Goal: Information Seeking & Learning: Learn about a topic

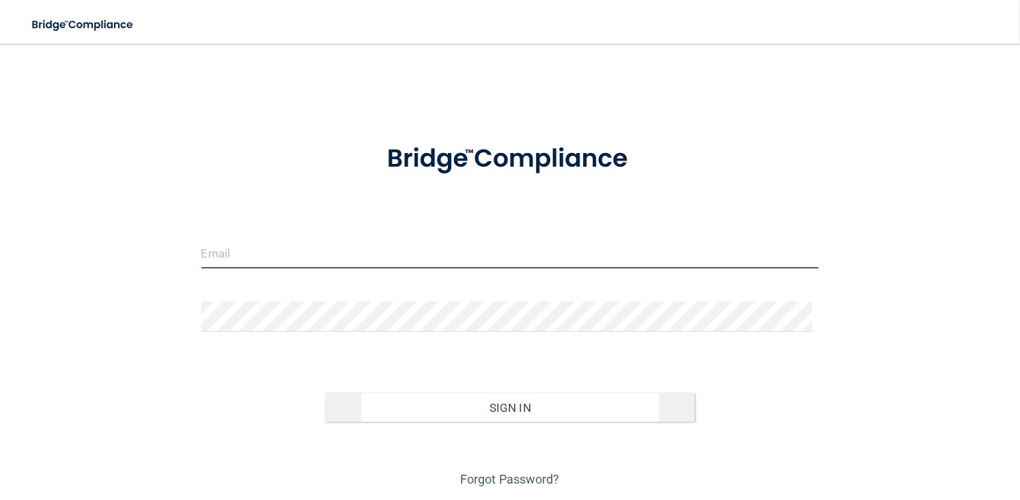
type input "[EMAIL_ADDRESS][DOMAIN_NAME]"
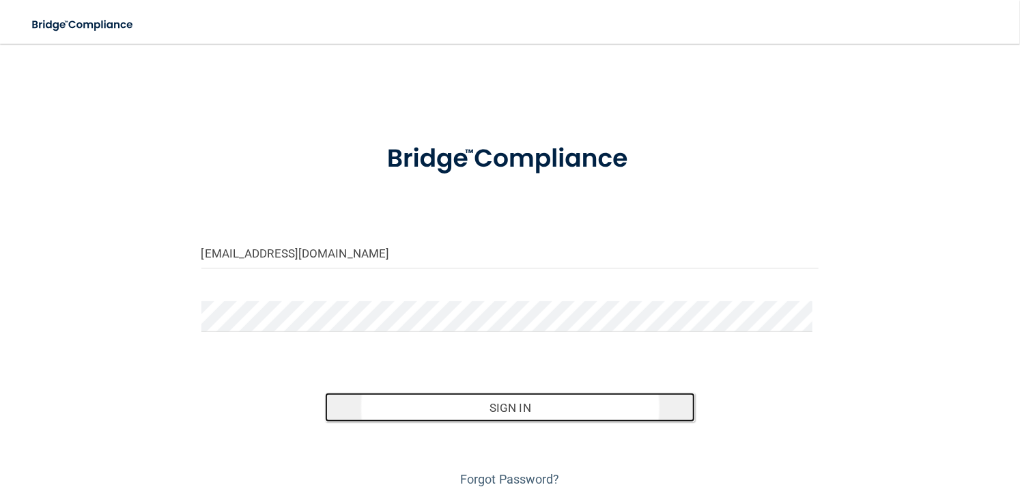
click at [518, 404] on button "Sign In" at bounding box center [510, 408] width 371 height 30
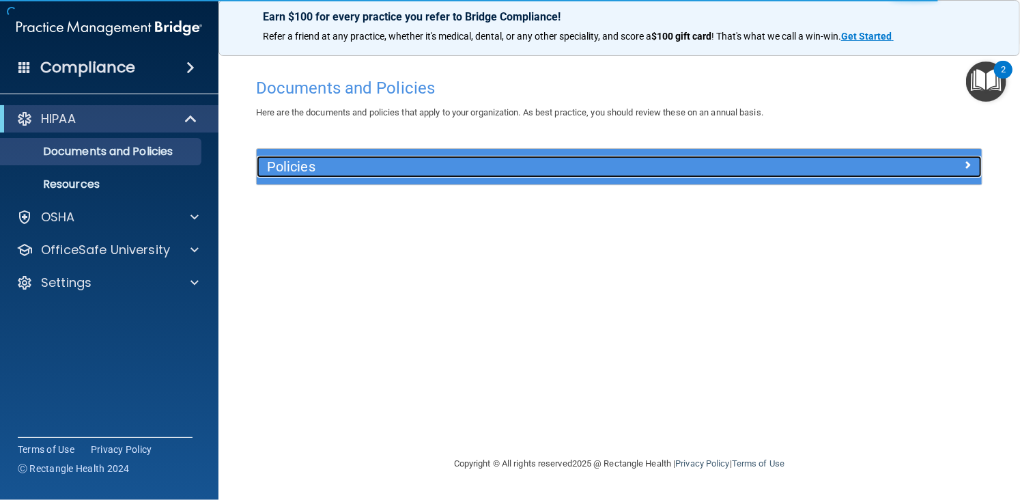
click at [645, 169] on h5 "Policies" at bounding box center [529, 166] width 524 height 15
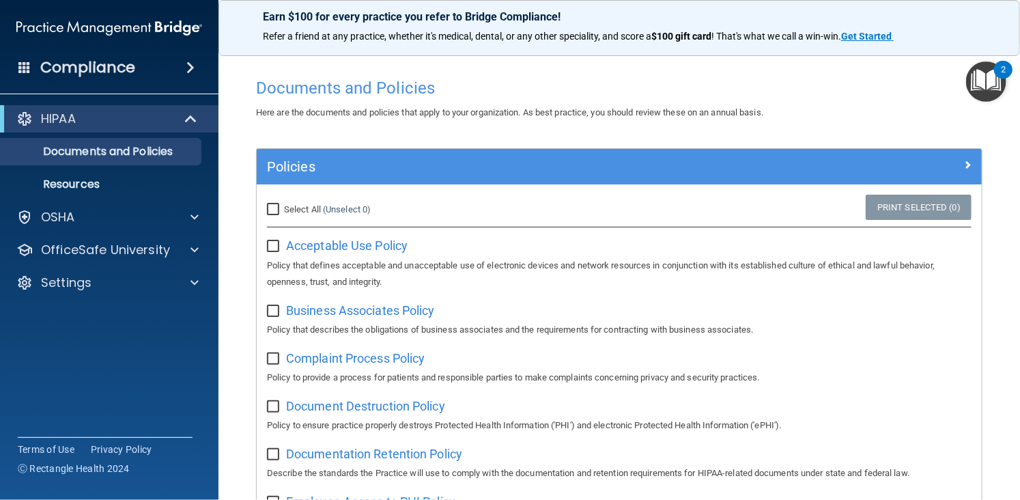
click at [270, 252] on div "Acceptable Use Policy Policy that defines acceptable and unacceptable use of el…" at bounding box center [619, 261] width 705 height 55
click at [272, 218] on label "Select All (Unselect 0) Unselect All" at bounding box center [319, 209] width 104 height 16
click at [272, 215] on input "Select All (Unselect 0) Unselect All" at bounding box center [275, 209] width 16 height 11
checkbox input "true"
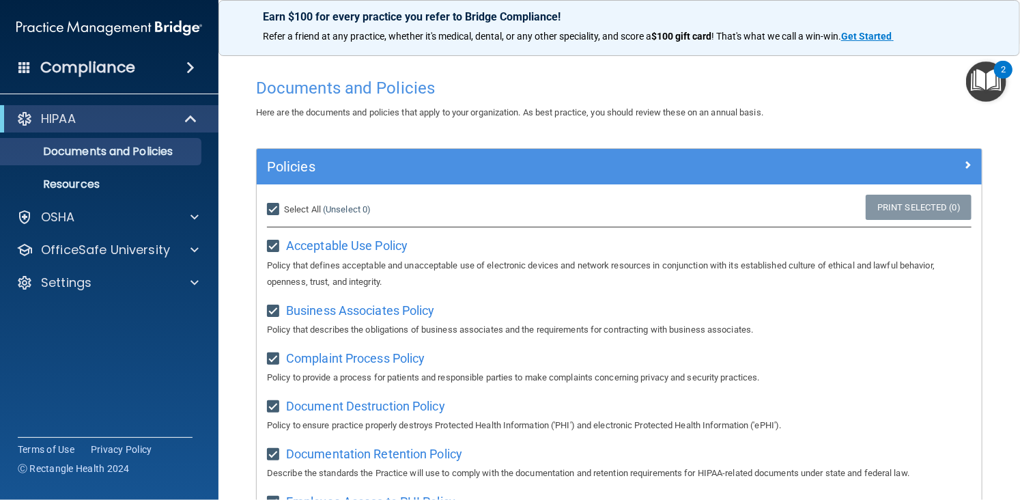
checkbox input "true"
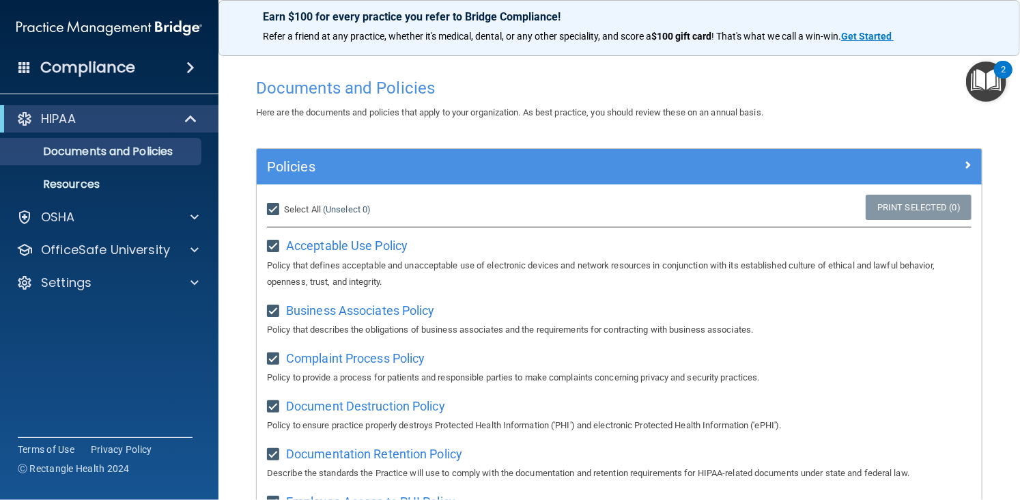
checkbox input "true"
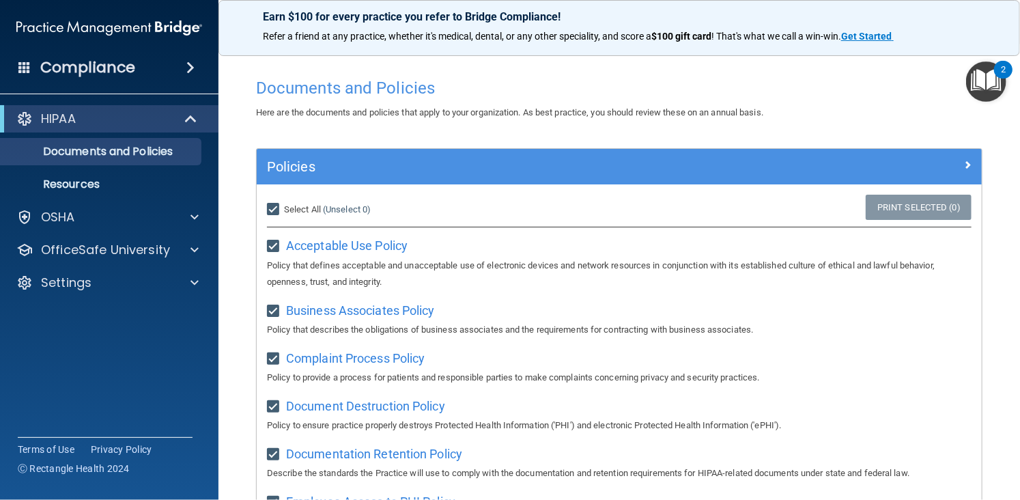
checkbox input "true"
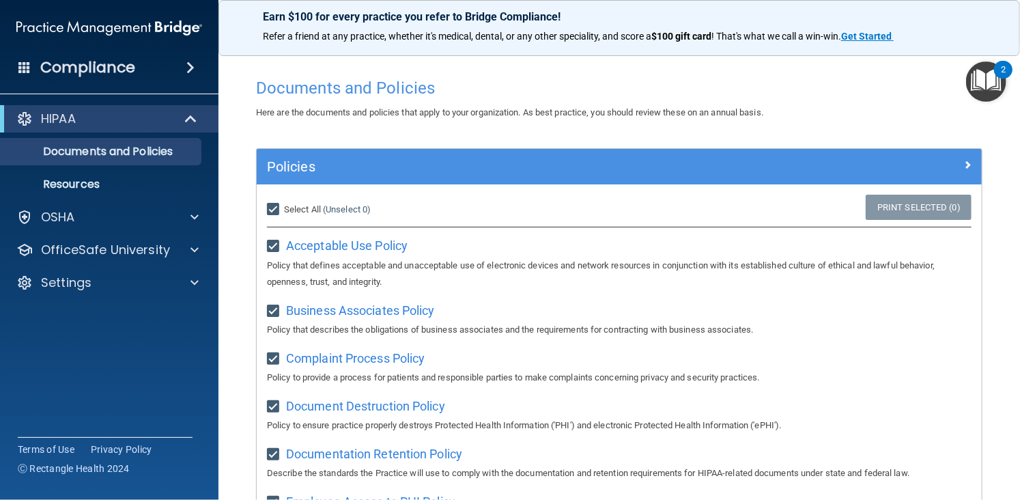
checkbox input "true"
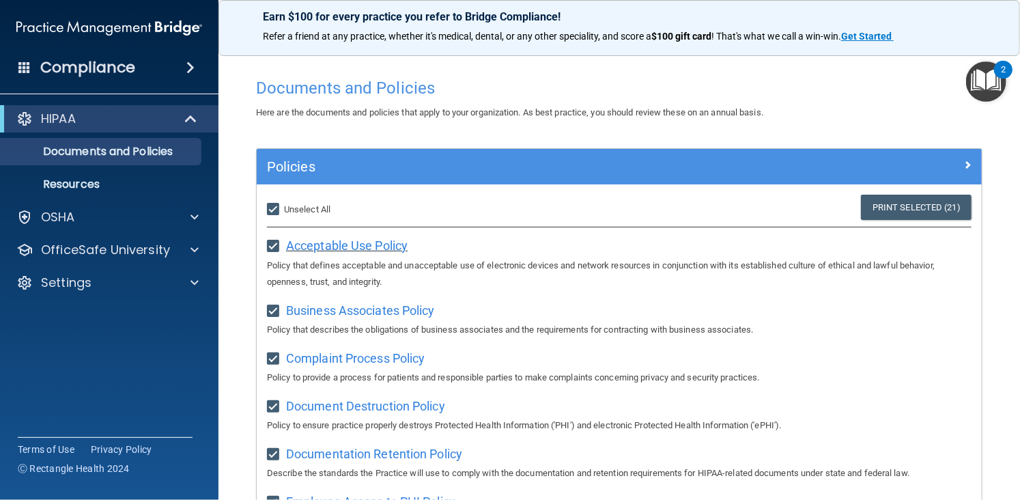
click at [371, 240] on span "Acceptable Use Policy" at bounding box center [347, 245] width 122 height 14
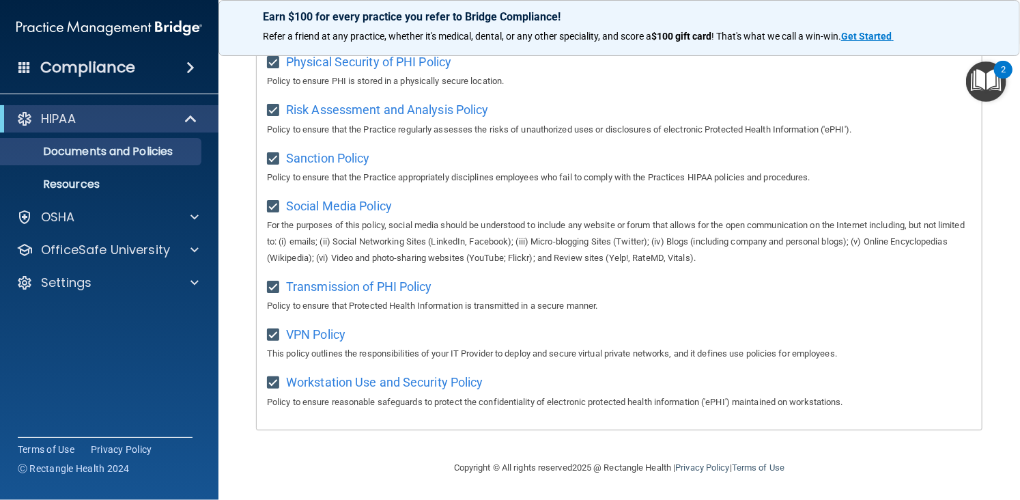
scroll to position [896, 0]
click at [117, 185] on p "Resources" at bounding box center [102, 185] width 186 height 14
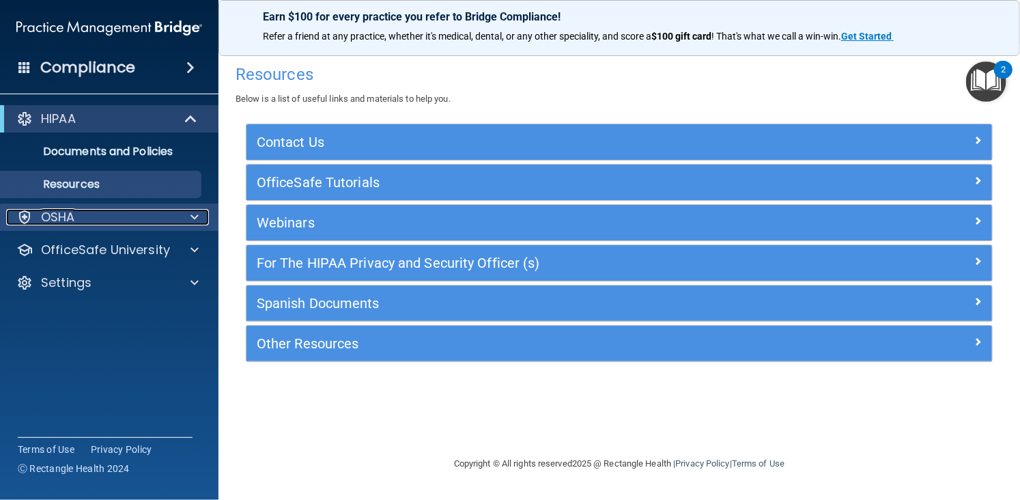
click at [148, 215] on div "OSHA" at bounding box center [90, 217] width 169 height 16
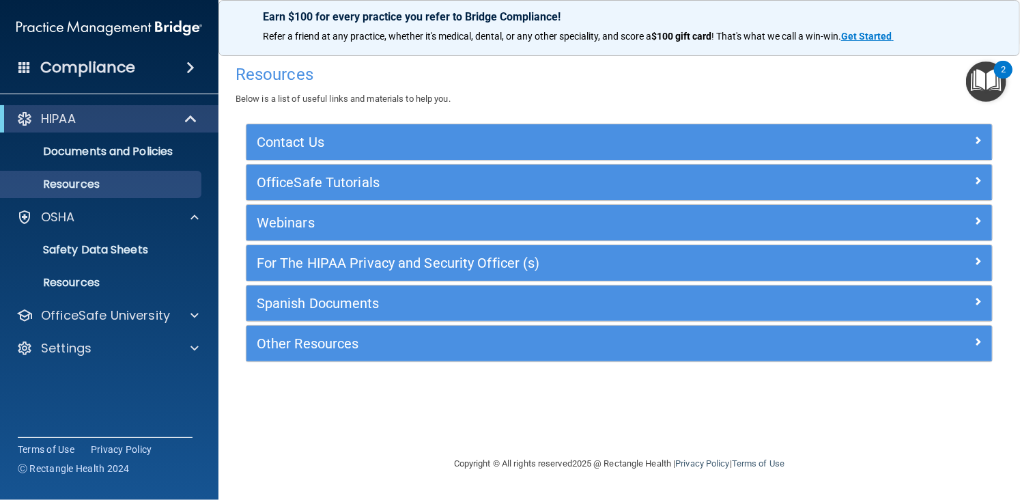
click at [177, 68] on div "Compliance" at bounding box center [109, 68] width 219 height 30
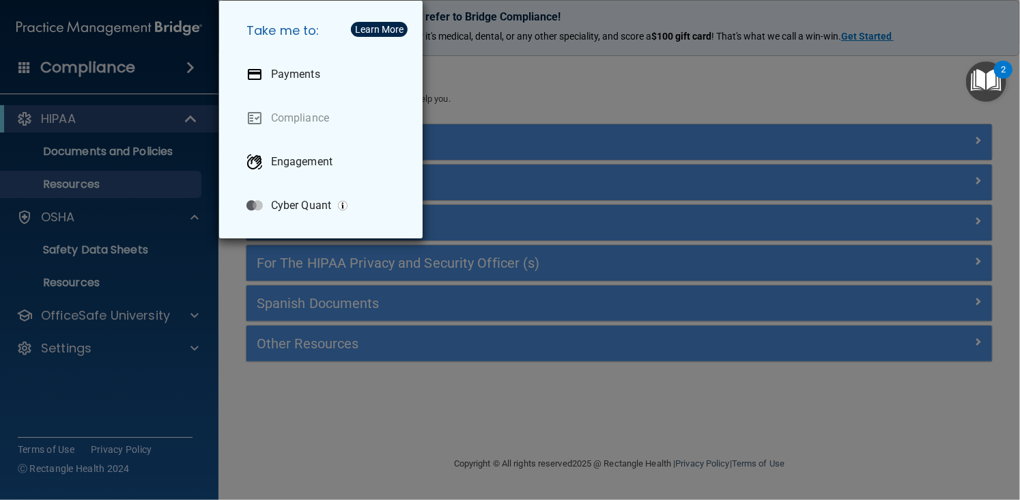
click at [481, 90] on div "Take me to: Payments Compliance Engagement Cyber Quant" at bounding box center [510, 250] width 1020 height 500
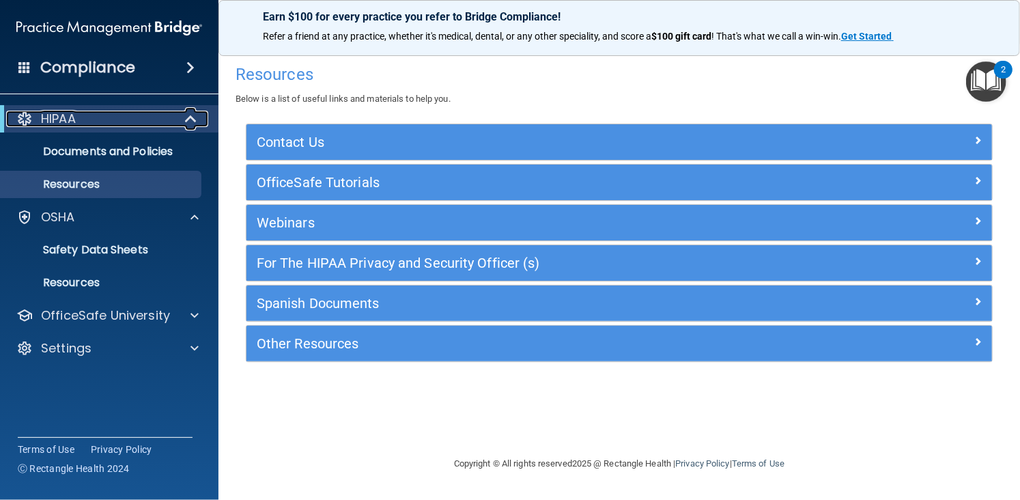
click at [109, 111] on div "HIPAA" at bounding box center [90, 119] width 169 height 16
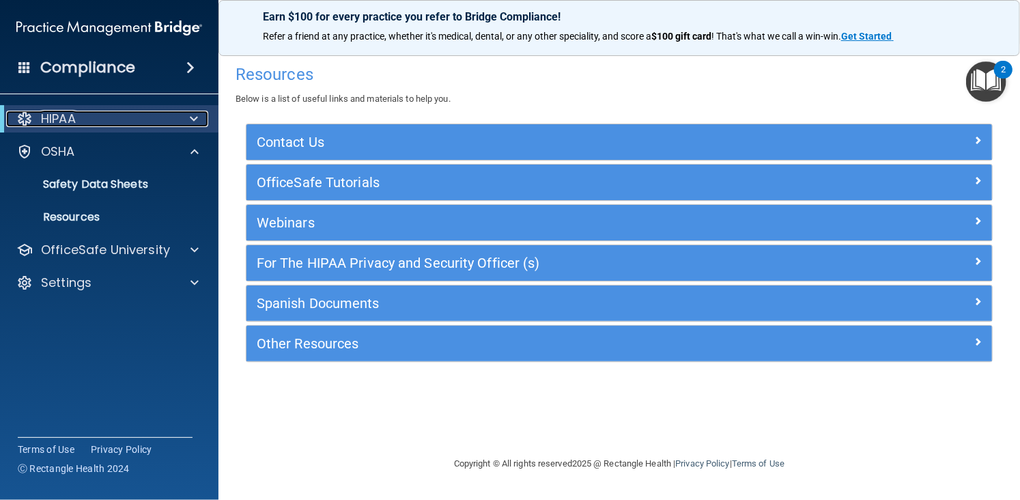
click at [110, 115] on div "HIPAA" at bounding box center [90, 119] width 169 height 16
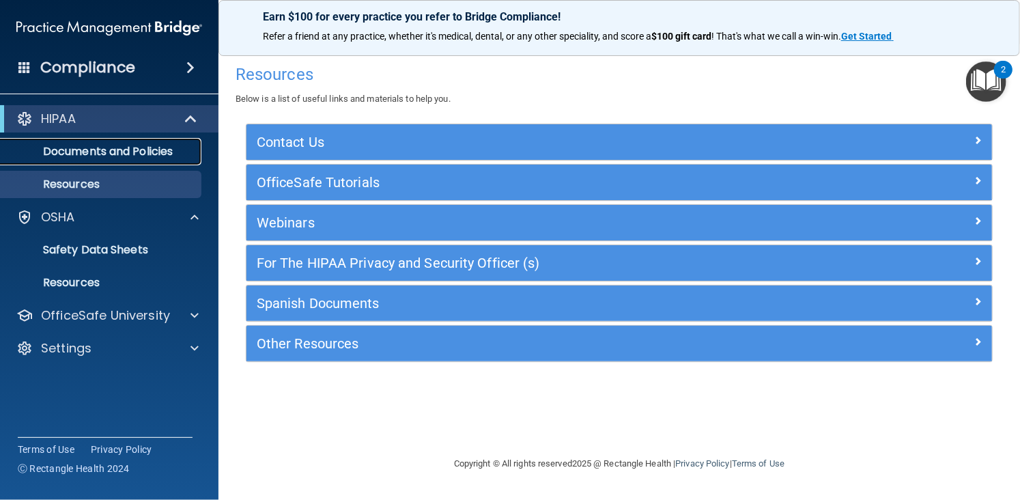
click at [101, 150] on p "Documents and Policies" at bounding box center [102, 152] width 186 height 14
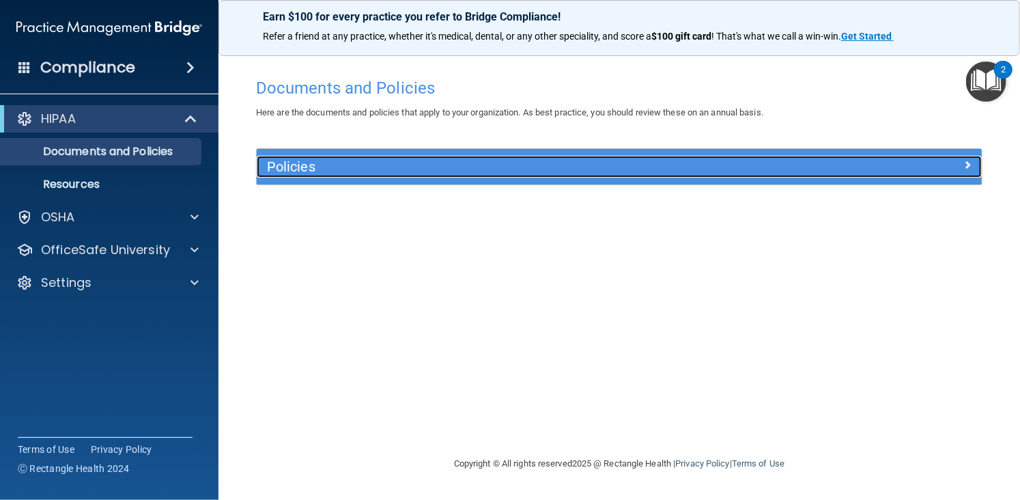
click at [444, 172] on h5 "Policies" at bounding box center [529, 166] width 524 height 15
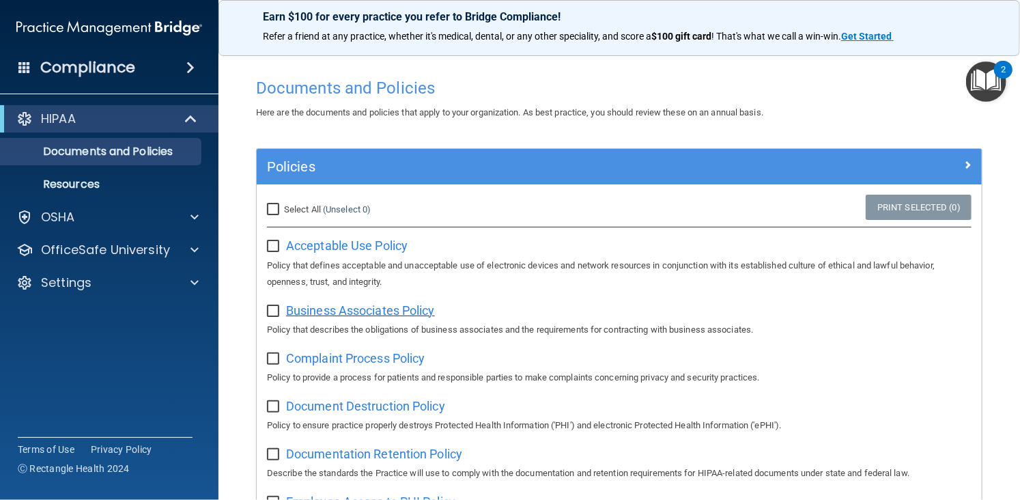
click at [356, 316] on span "Business Associates Policy" at bounding box center [360, 310] width 149 height 14
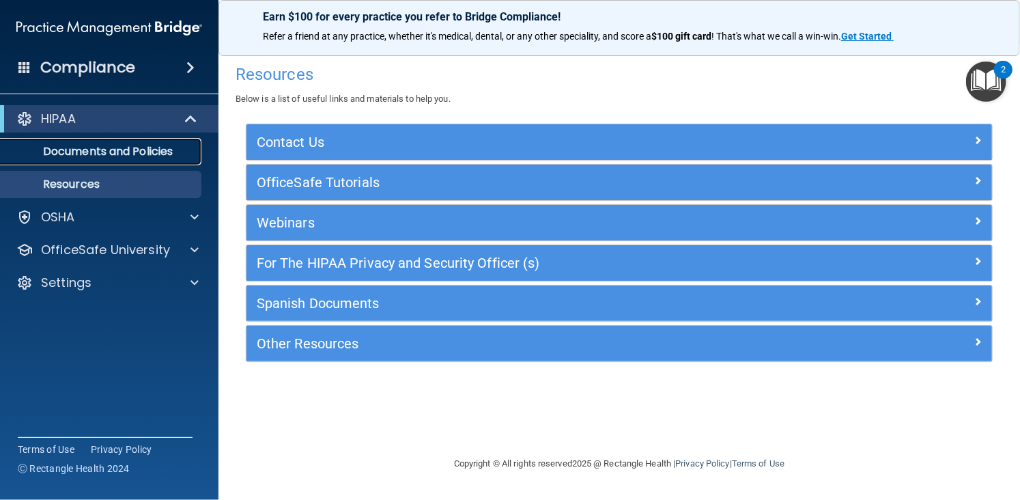
click at [131, 147] on p "Documents and Policies" at bounding box center [102, 152] width 186 height 14
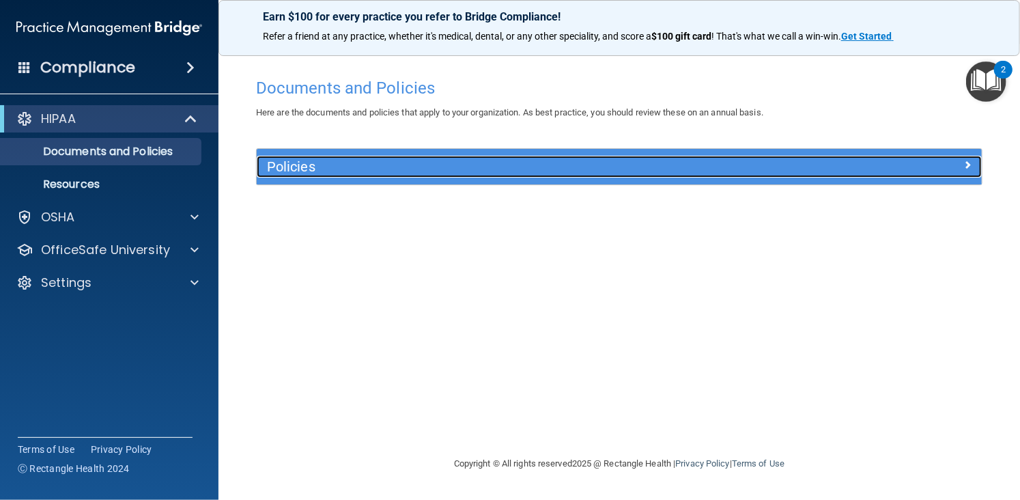
click at [322, 163] on h5 "Policies" at bounding box center [529, 166] width 524 height 15
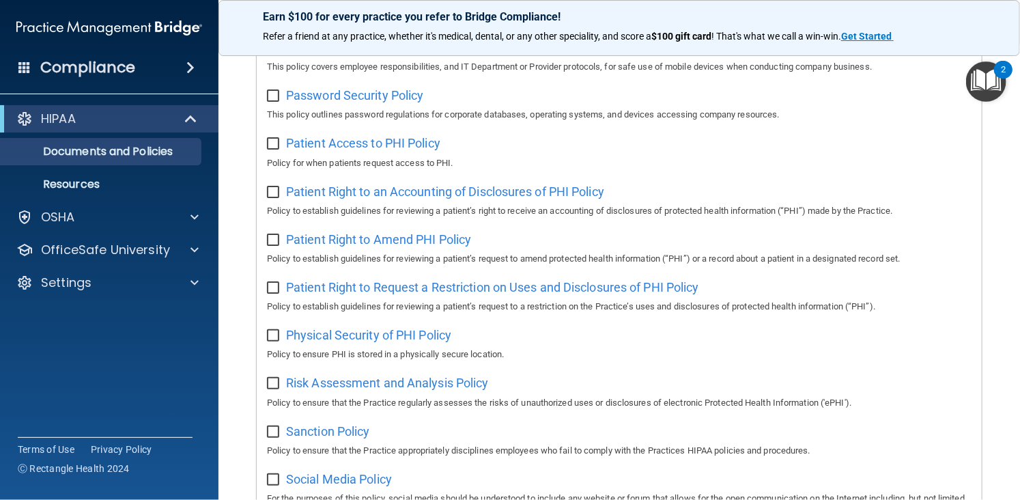
scroll to position [896, 0]
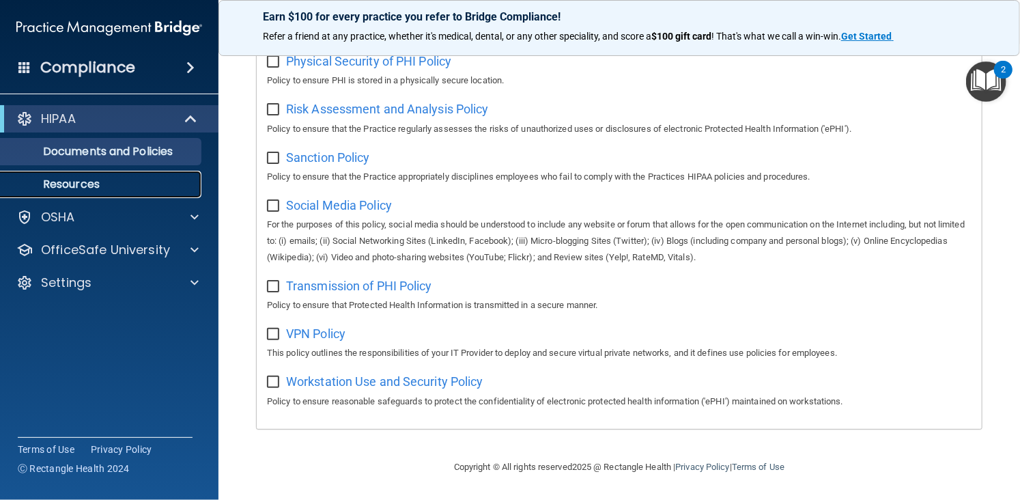
click at [76, 185] on p "Resources" at bounding box center [102, 185] width 186 height 14
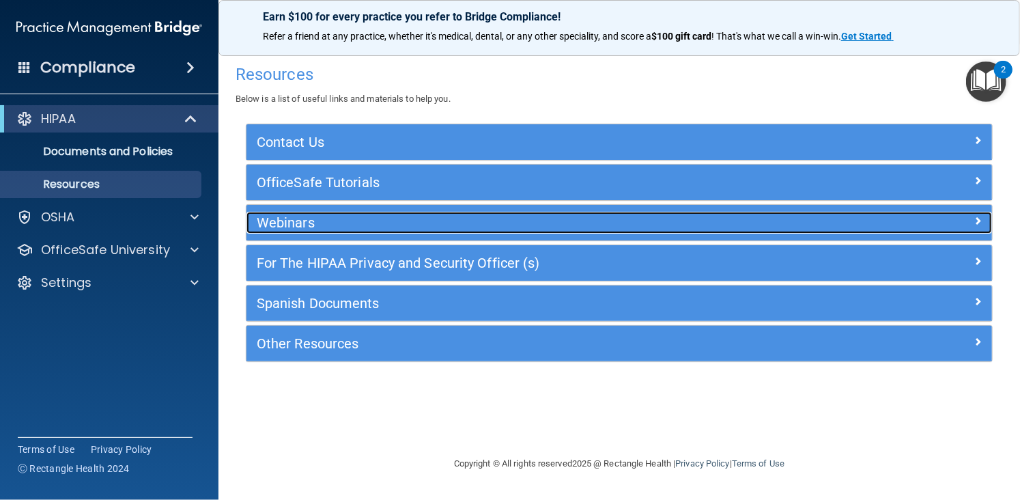
click at [347, 219] on h5 "Webinars" at bounding box center [526, 222] width 539 height 15
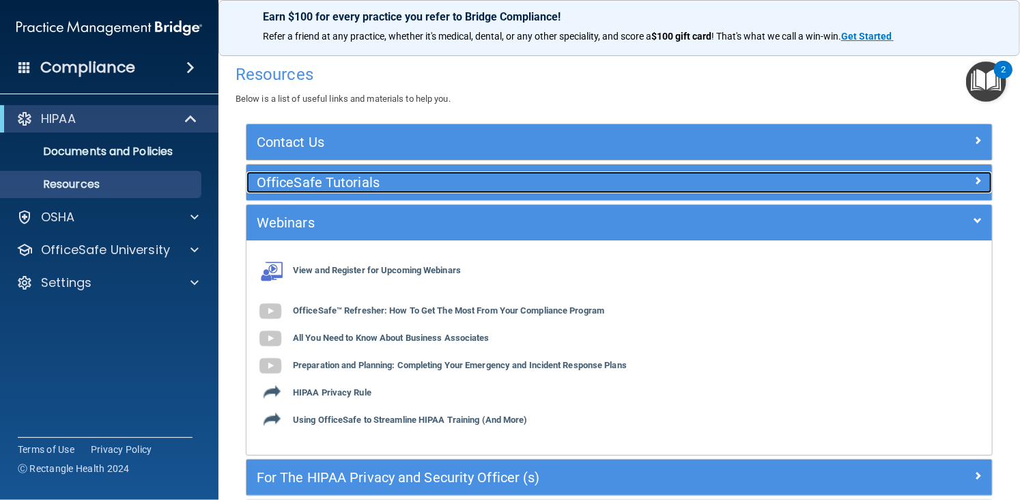
click at [356, 191] on div "OfficeSafe Tutorials" at bounding box center [526, 182] width 559 height 22
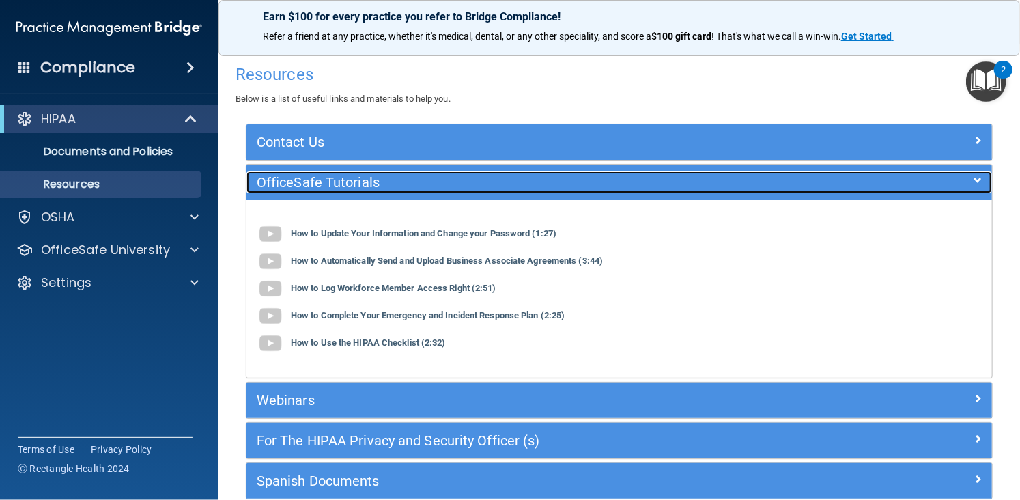
click at [369, 182] on h5 "OfficeSafe Tutorials" at bounding box center [526, 182] width 539 height 15
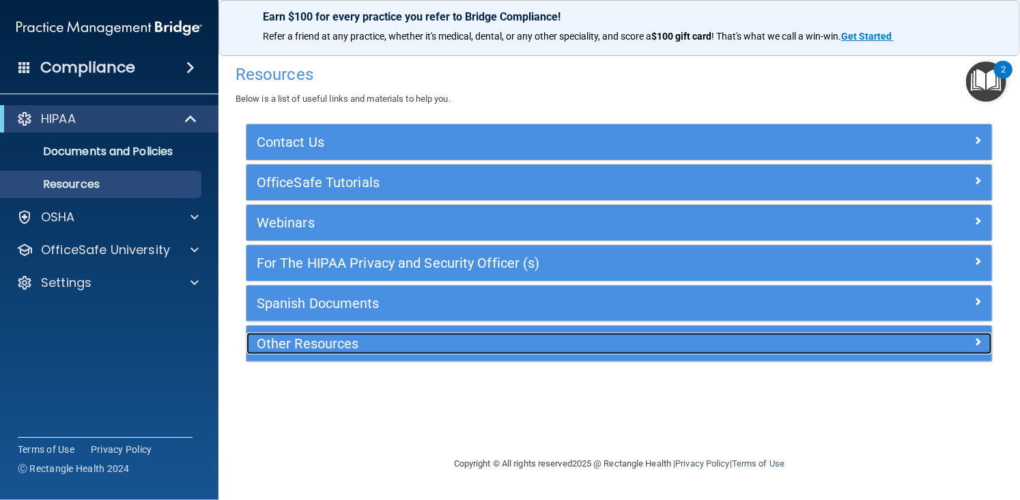
click at [307, 346] on h5 "Other Resources" at bounding box center [526, 343] width 539 height 15
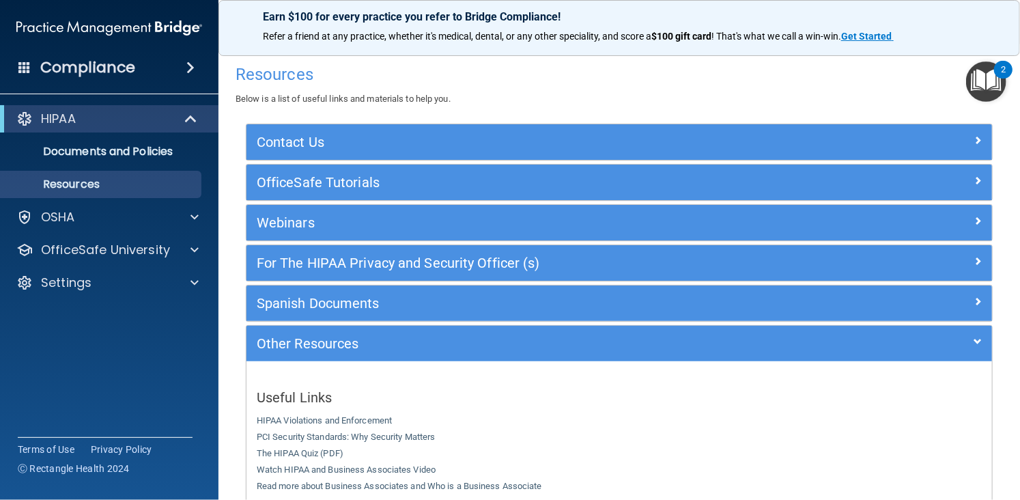
click at [68, 73] on h4 "Compliance" at bounding box center [87, 67] width 95 height 19
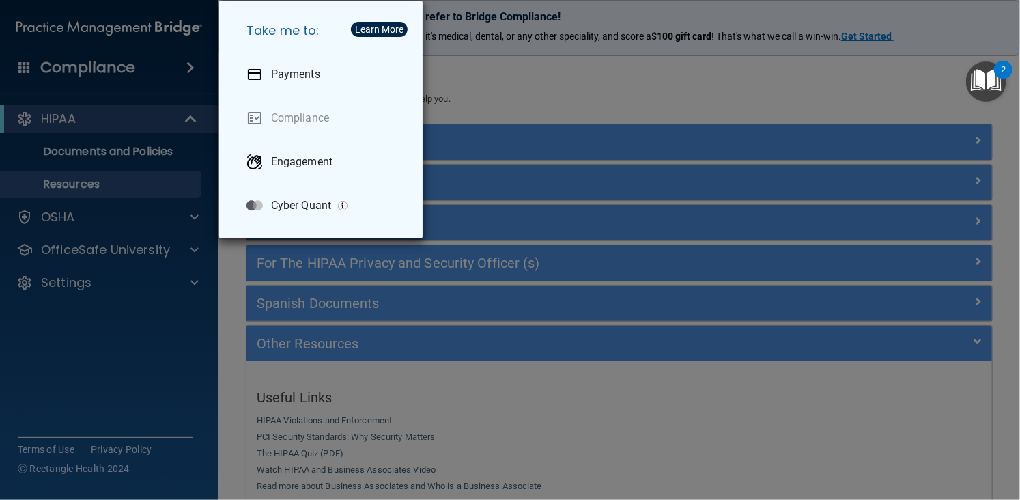
click at [85, 231] on div "Take me to: Payments Compliance Engagement Cyber Quant" at bounding box center [510, 250] width 1020 height 500
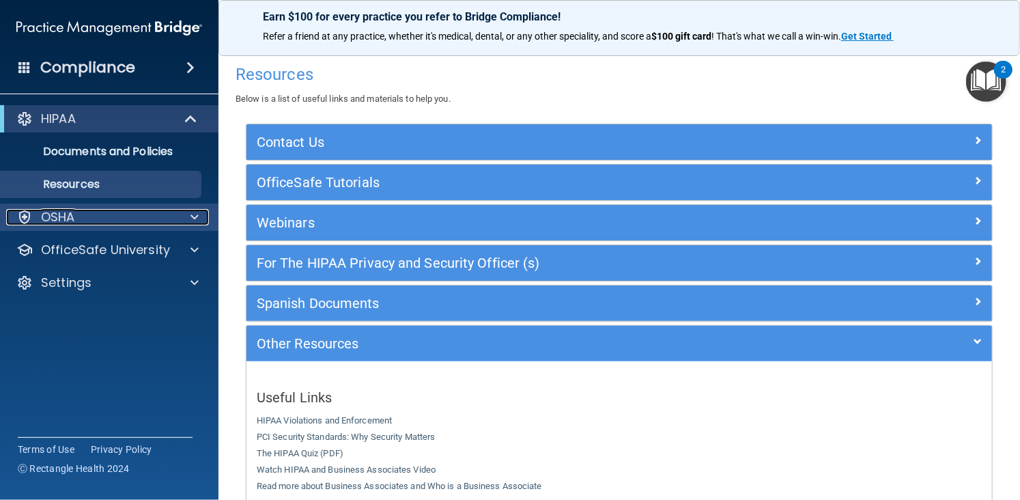
click at [94, 219] on div "OSHA" at bounding box center [90, 217] width 169 height 16
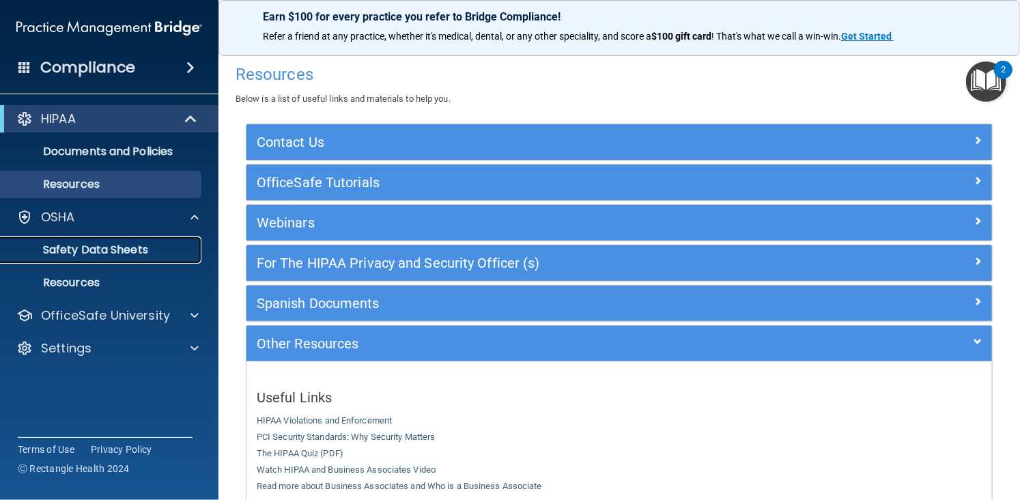
click at [85, 246] on p "Safety Data Sheets" at bounding box center [102, 250] width 186 height 14
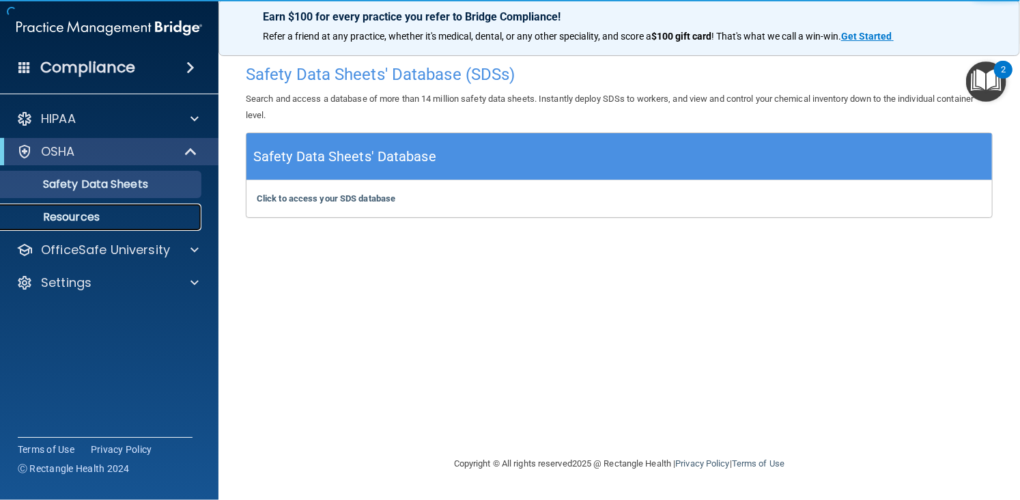
click at [82, 222] on p "Resources" at bounding box center [102, 217] width 186 height 14
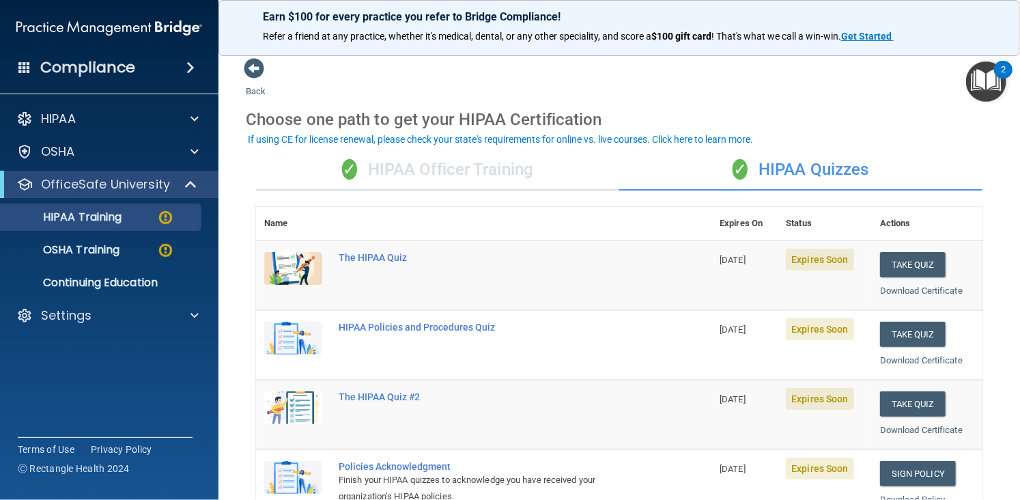
click at [850, 116] on div "Choose one path to get your HIPAA Certification" at bounding box center [619, 120] width 747 height 40
click at [901, 268] on button "Take Quiz" at bounding box center [913, 264] width 66 height 25
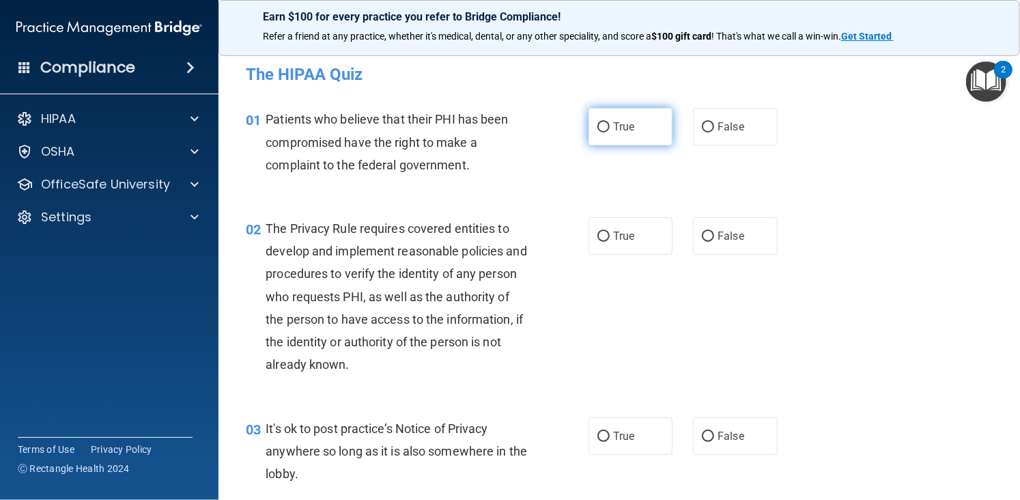
click at [611, 141] on label "True" at bounding box center [631, 127] width 84 height 38
click at [610, 132] on input "True" at bounding box center [604, 127] width 12 height 10
radio input "true"
